Goal: Information Seeking & Learning: Learn about a topic

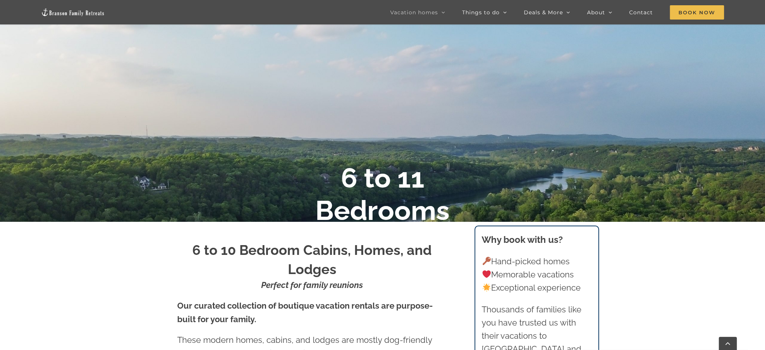
scroll to position [151, 0]
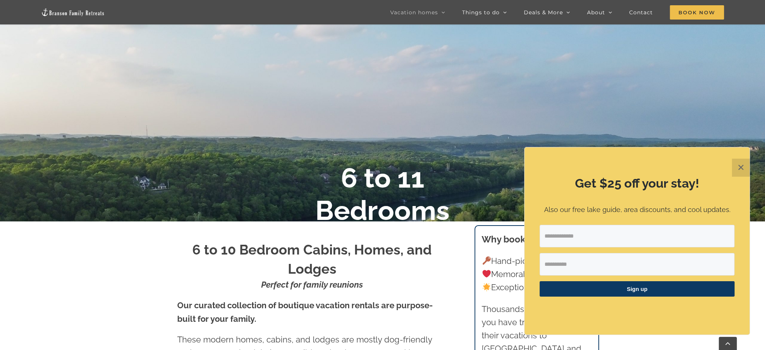
click at [570, 241] on input "Email Address" at bounding box center [637, 236] width 195 height 23
type input "**********"
click at [581, 265] on input "First Name" at bounding box center [637, 264] width 195 height 23
type input "******"
click at [620, 292] on span "Sign up" at bounding box center [637, 289] width 195 height 15
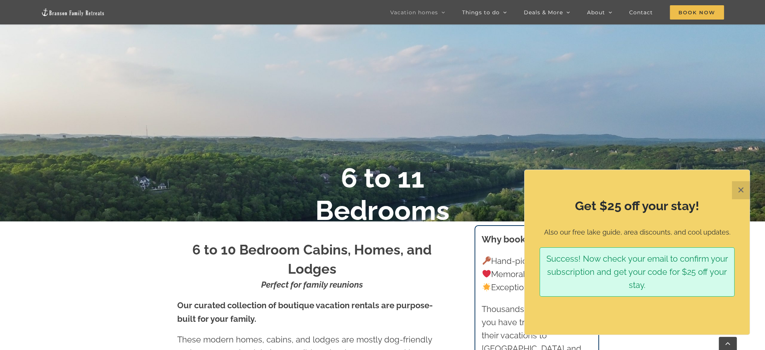
click at [741, 188] on button "✕" at bounding box center [741, 190] width 18 height 18
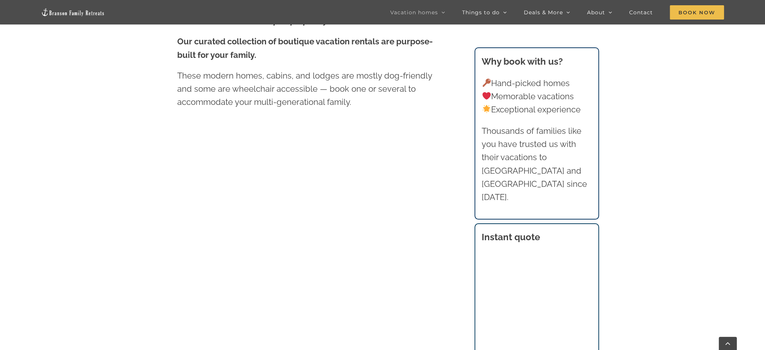
scroll to position [414, 0]
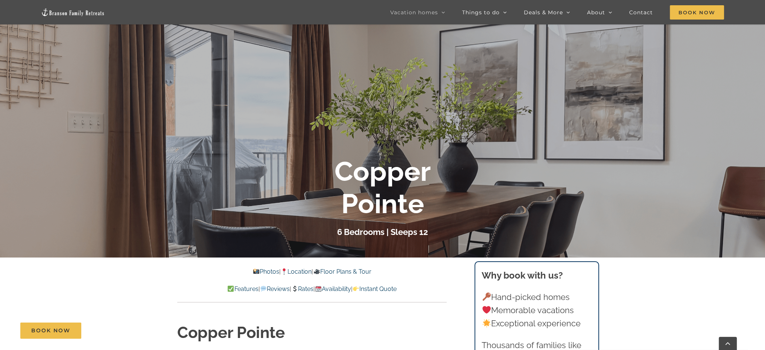
scroll to position [113, 0]
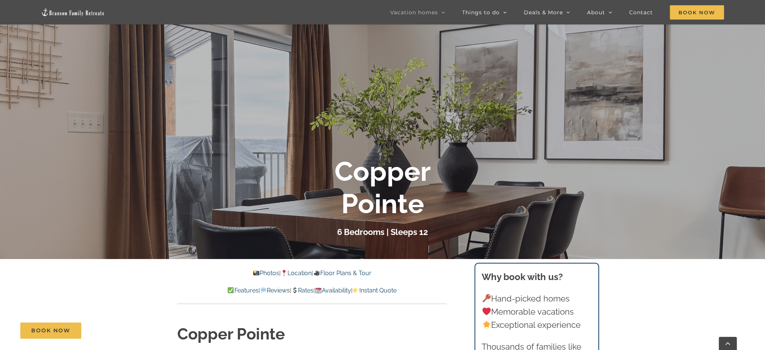
click at [394, 151] on div at bounding box center [382, 197] width 765 height 350
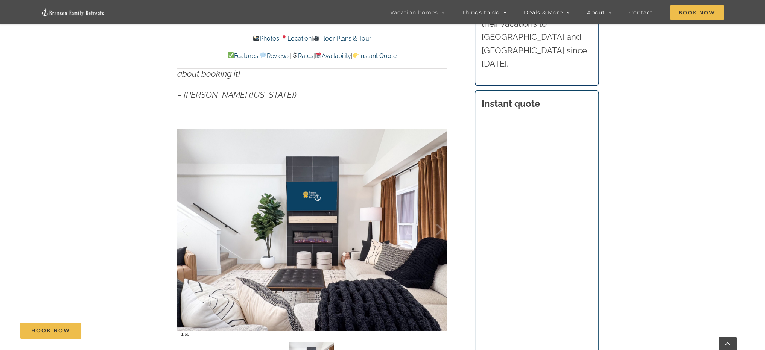
scroll to position [640, 0]
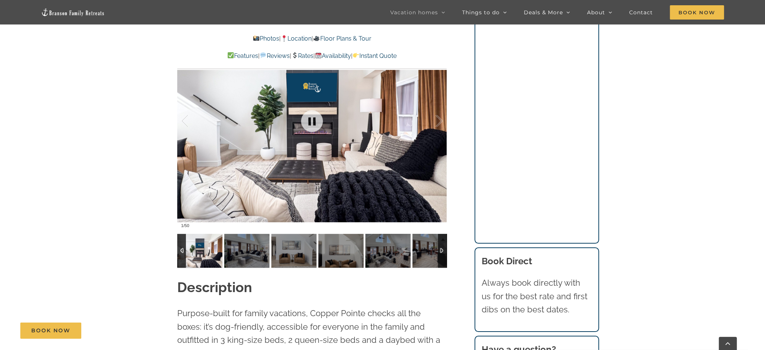
click at [352, 161] on div at bounding box center [311, 121] width 269 height 221
click at [437, 120] on div at bounding box center [431, 121] width 23 height 47
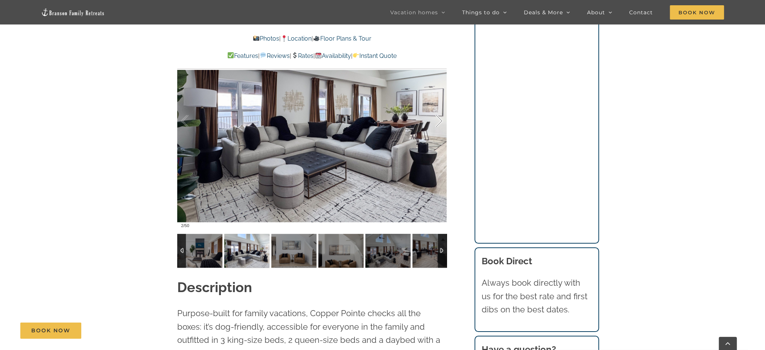
click at [440, 122] on div at bounding box center [431, 121] width 23 height 47
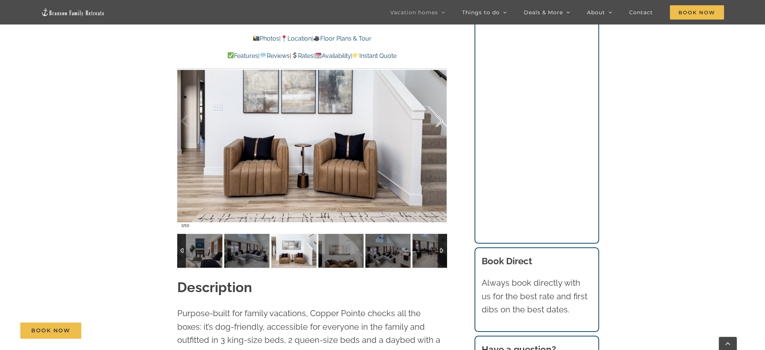
click at [440, 122] on div at bounding box center [431, 121] width 23 height 47
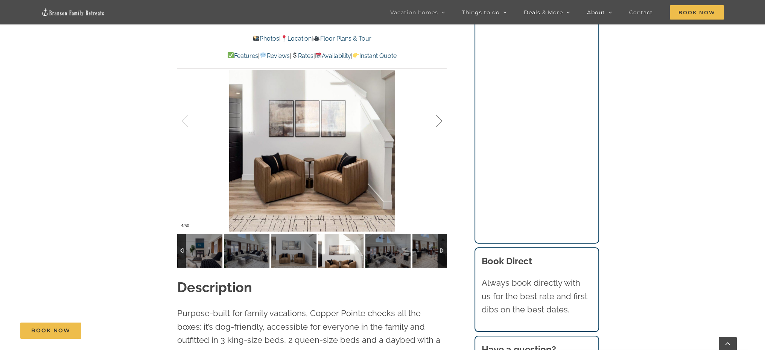
click at [440, 122] on div at bounding box center [431, 121] width 23 height 47
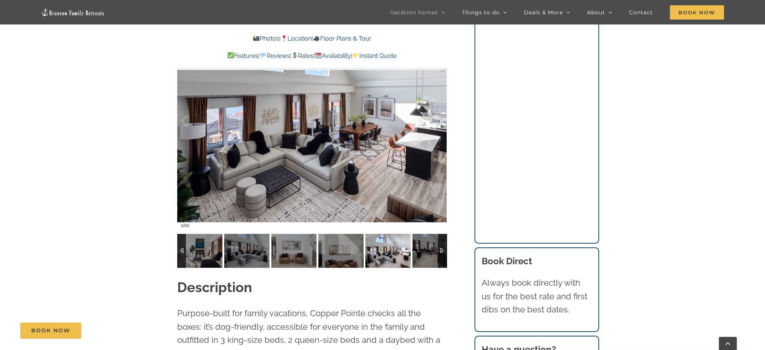
click at [440, 122] on div at bounding box center [431, 121] width 23 height 47
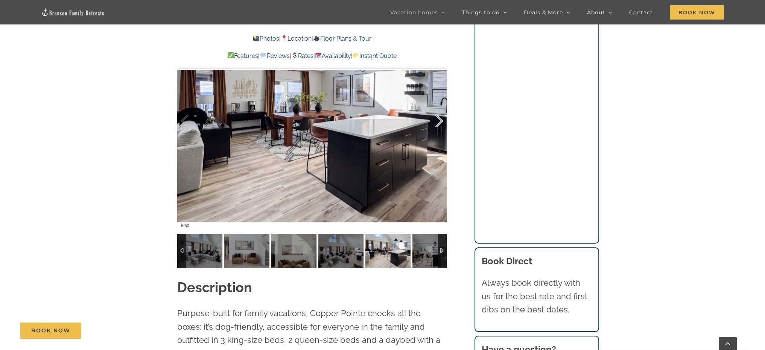
click at [440, 122] on div at bounding box center [431, 121] width 23 height 47
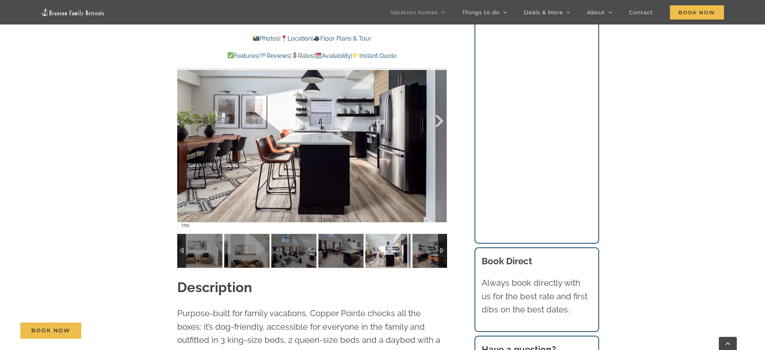
click at [440, 122] on div at bounding box center [431, 121] width 23 height 47
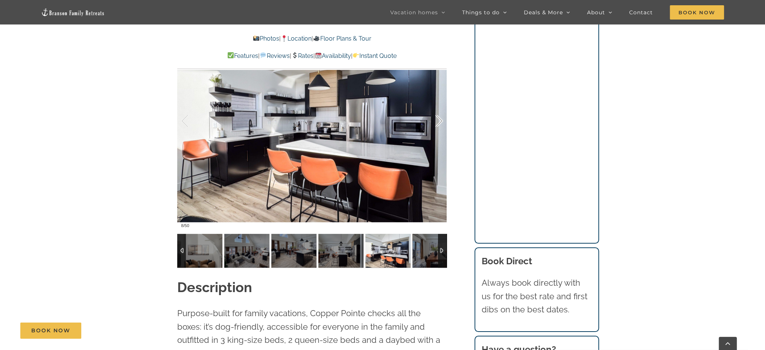
click at [440, 122] on div at bounding box center [431, 121] width 23 height 47
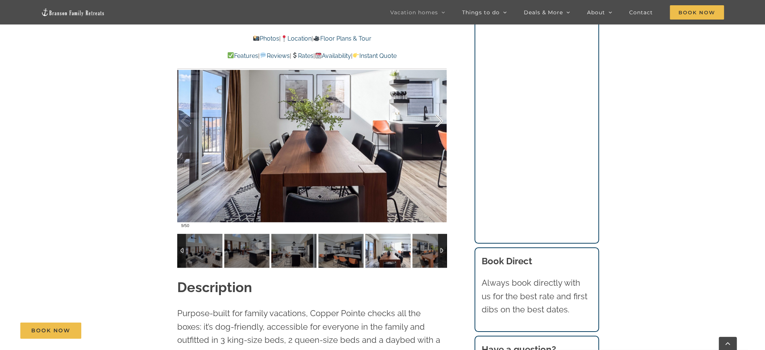
click at [440, 122] on div at bounding box center [431, 121] width 23 height 47
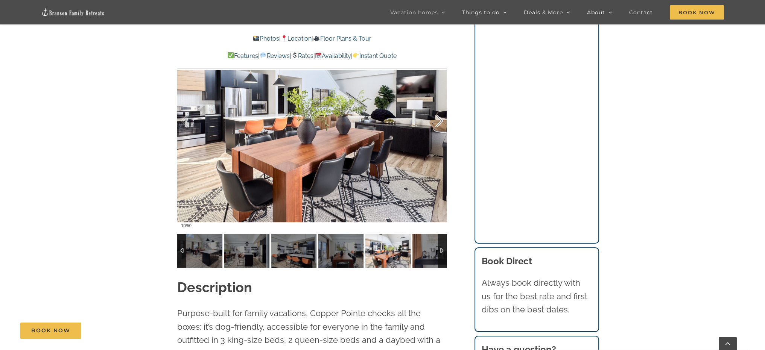
click at [440, 122] on div at bounding box center [431, 121] width 23 height 47
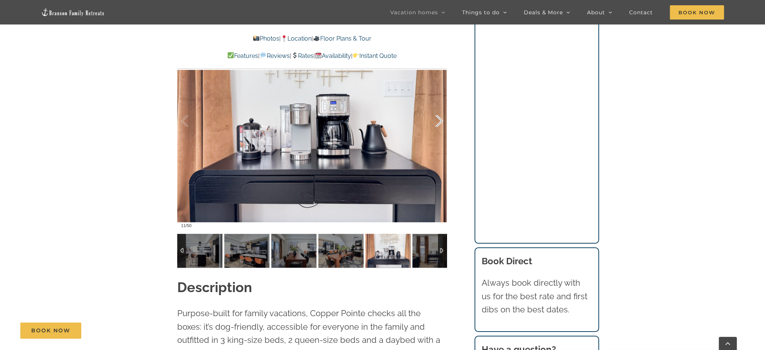
click at [440, 122] on div at bounding box center [431, 121] width 23 height 47
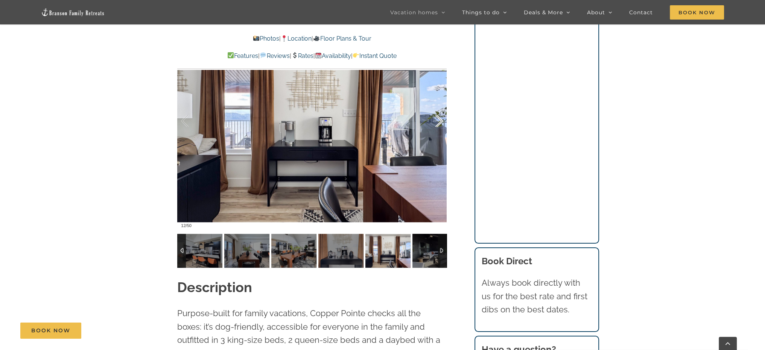
click at [440, 122] on div at bounding box center [431, 121] width 23 height 47
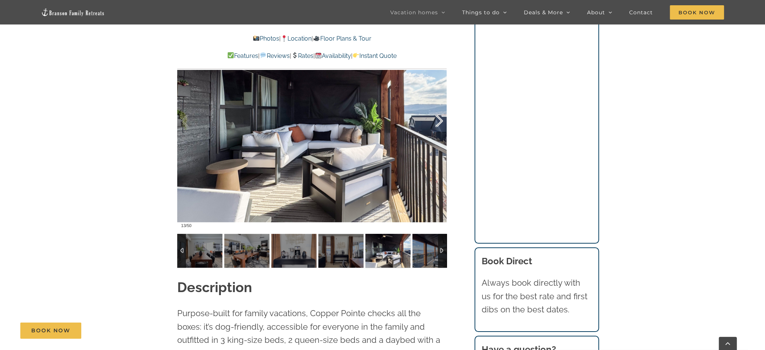
click at [440, 122] on div "13 / 50" at bounding box center [311, 121] width 269 height 221
click at [438, 119] on div at bounding box center [431, 121] width 23 height 47
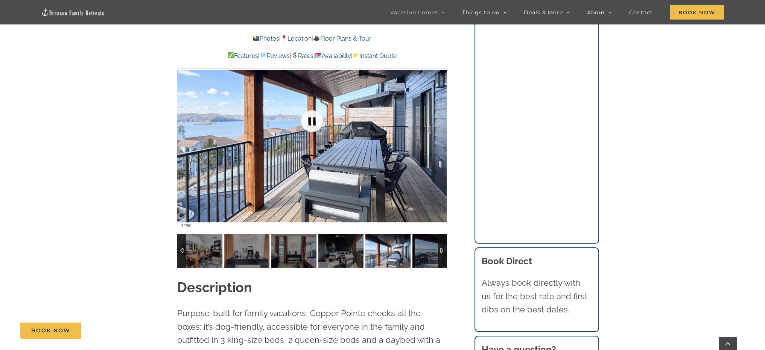
click at [314, 118] on link at bounding box center [312, 121] width 30 height 30
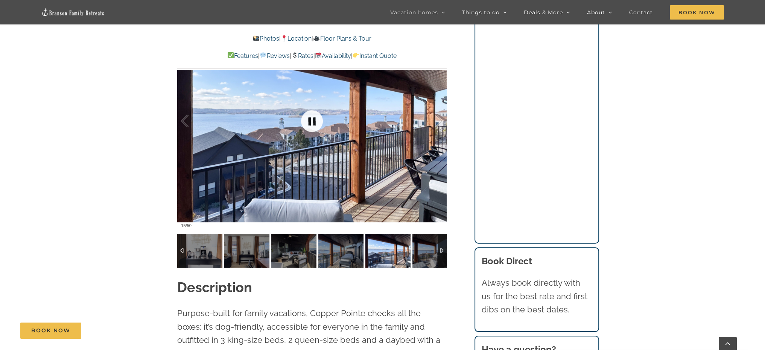
click at [306, 122] on link at bounding box center [312, 121] width 30 height 30
click at [442, 251] on div at bounding box center [442, 251] width 9 height 34
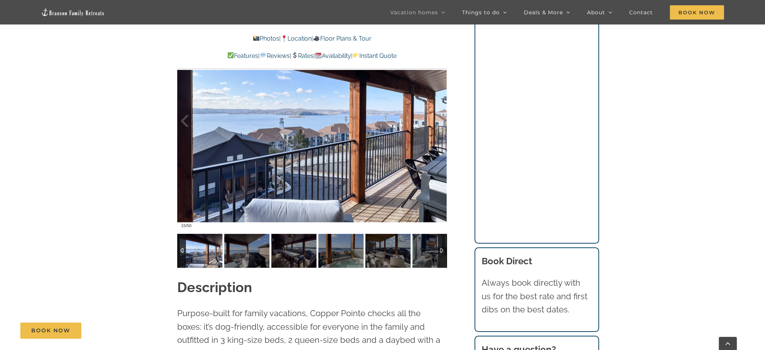
click at [442, 251] on div at bounding box center [442, 251] width 9 height 34
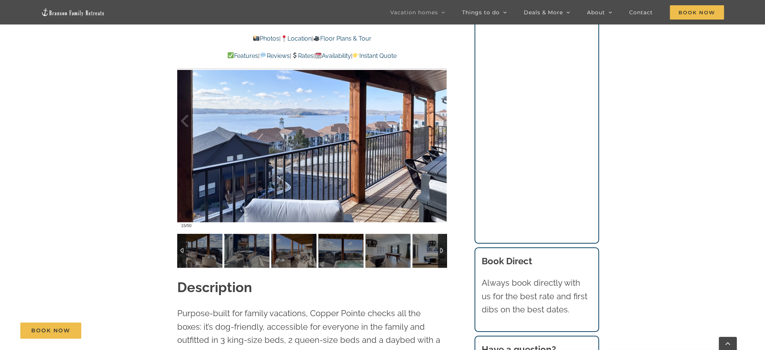
click at [442, 251] on div at bounding box center [442, 251] width 9 height 34
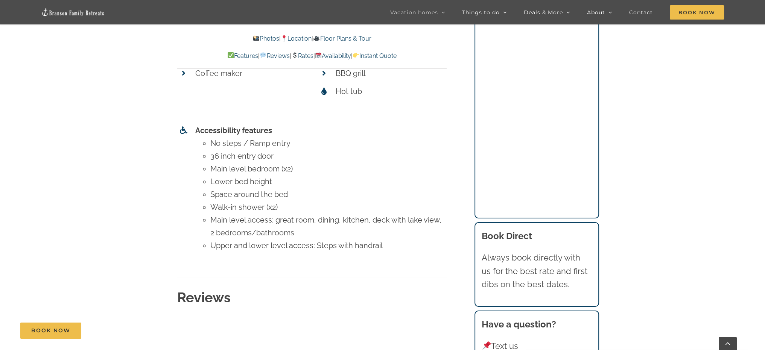
scroll to position [3425, 0]
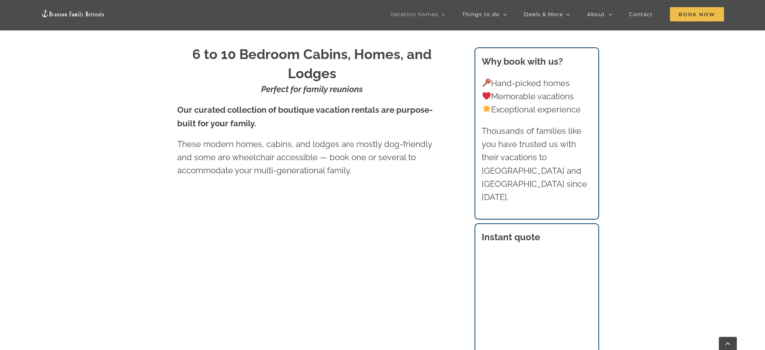
scroll to position [414, 0]
